Goal: Book appointment/travel/reservation

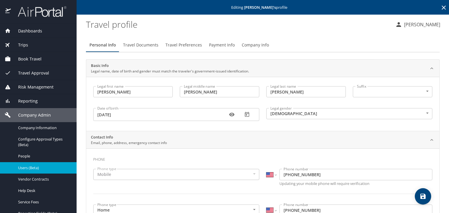
select select "US"
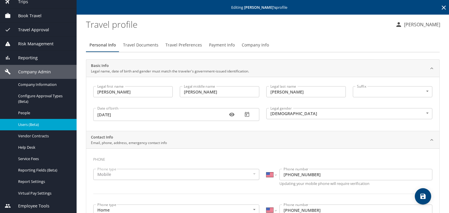
click at [35, 29] on span "Travel Approval" at bounding box center [30, 30] width 38 height 6
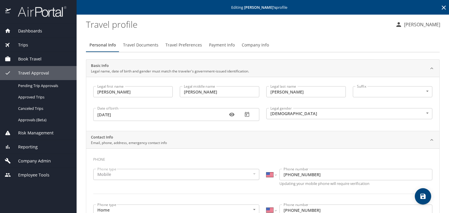
scroll to position [0, 0]
click at [30, 55] on div "Book Travel" at bounding box center [38, 59] width 77 height 14
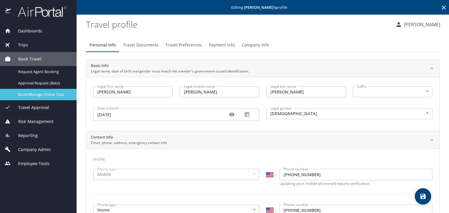
click at [35, 94] on span "Book/Manage Online Trips" at bounding box center [43, 95] width 51 height 6
click at [48, 91] on div "Book/Manage Online Trips" at bounding box center [38, 94] width 67 height 7
click at [43, 90] on link "Book/Manage Online Trips" at bounding box center [38, 94] width 77 height 11
